Goal: Transaction & Acquisition: Register for event/course

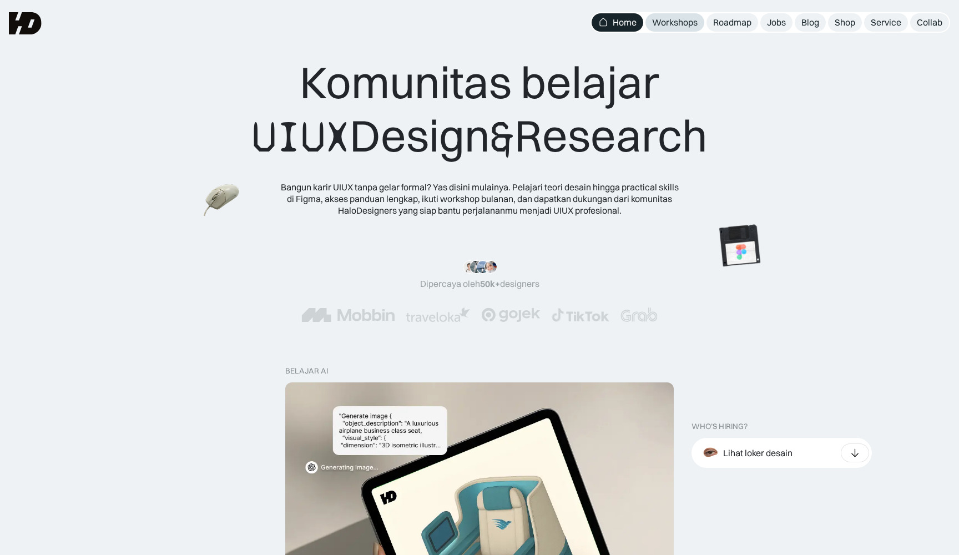
click at [672, 21] on div "Workshops" at bounding box center [674, 23] width 45 height 12
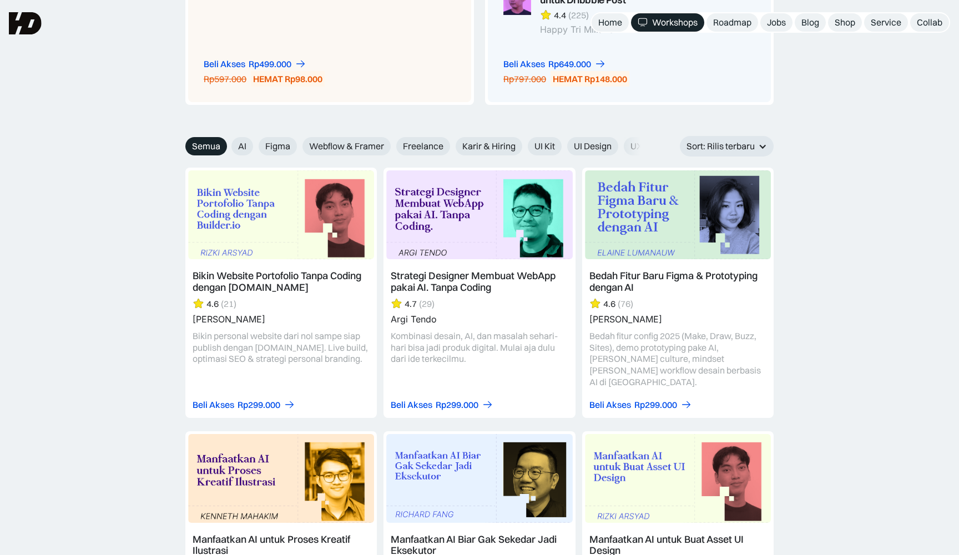
scroll to position [1068, 0]
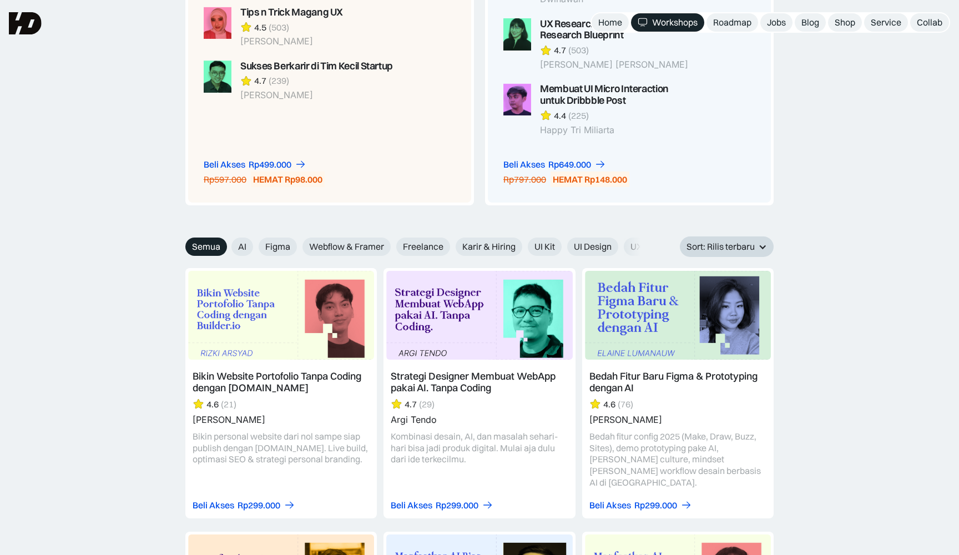
click at [713, 241] on div "Sort: Rilis terbaru" at bounding box center [720, 247] width 68 height 12
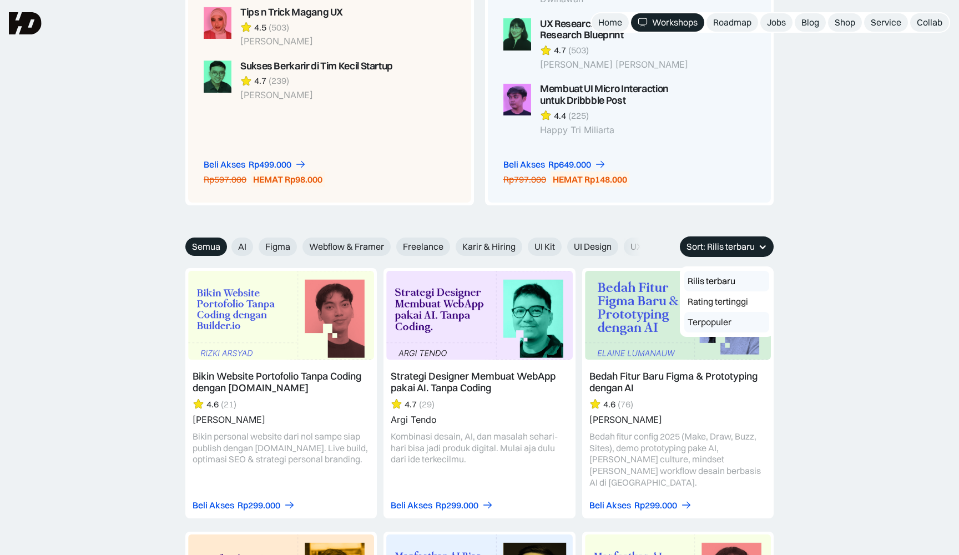
click at [700, 312] on link "Terpopuler" at bounding box center [726, 322] width 85 height 21
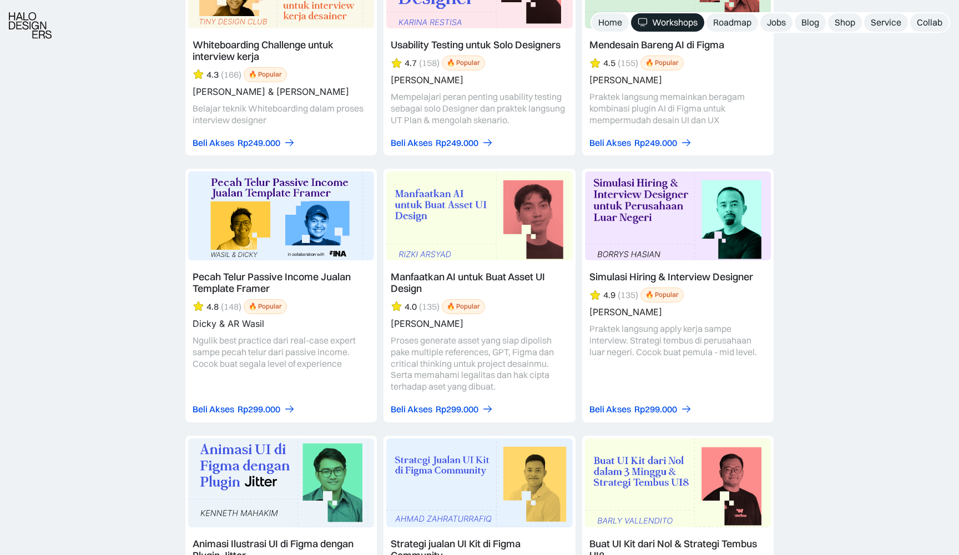
scroll to position [2651, 0]
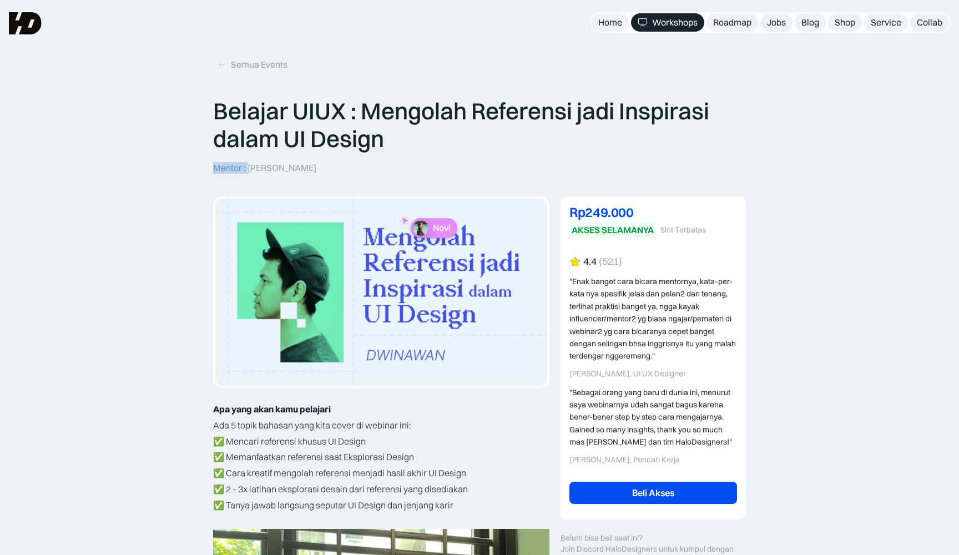
drag, startPoint x: 249, startPoint y: 168, endPoint x: 308, endPoint y: 168, distance: 58.8
click at [308, 169] on div "Belajar UIUX : Mengolah Referensi jadi Inspirasi dalam UI Design Mentor : Dwina…" at bounding box center [479, 135] width 533 height 77
